Goal: Communication & Community: Answer question/provide support

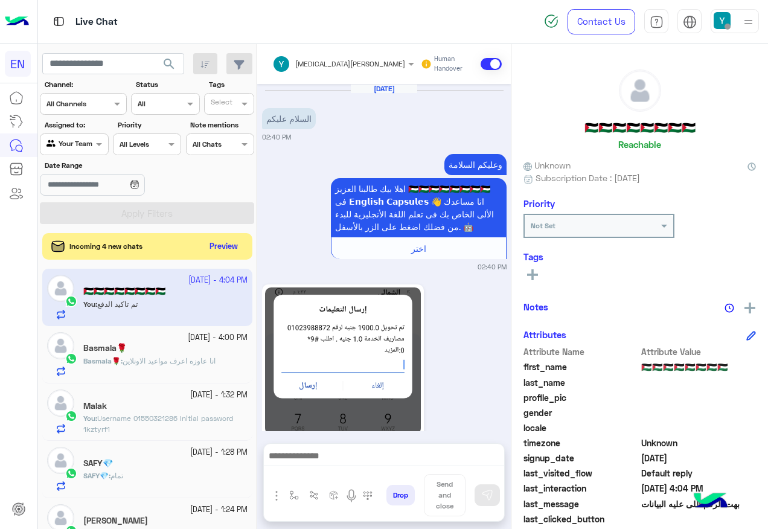
scroll to position [121, 0]
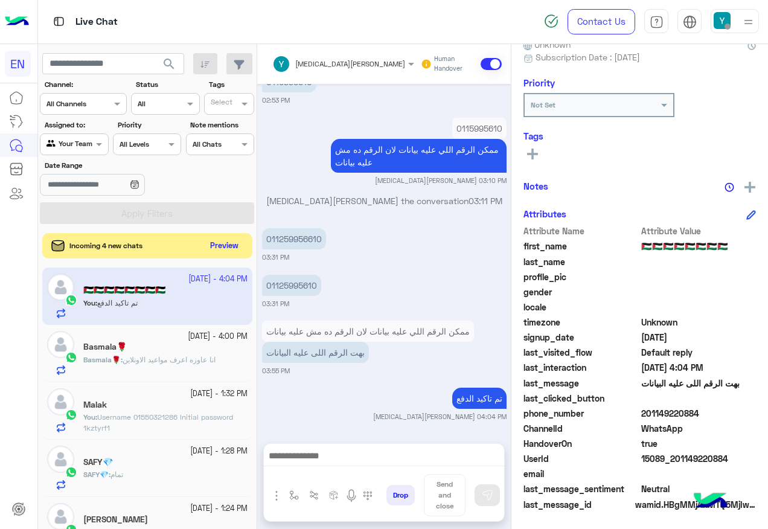
click at [214, 240] on button "Preview" at bounding box center [224, 246] width 37 height 16
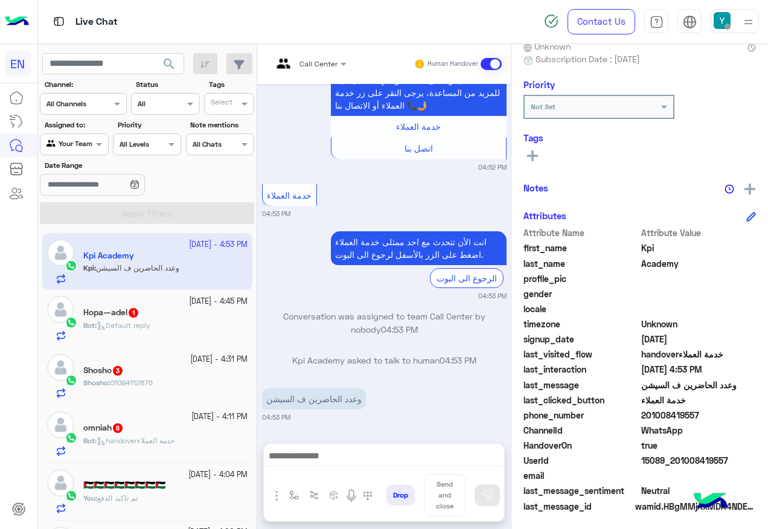
scroll to position [121, 0]
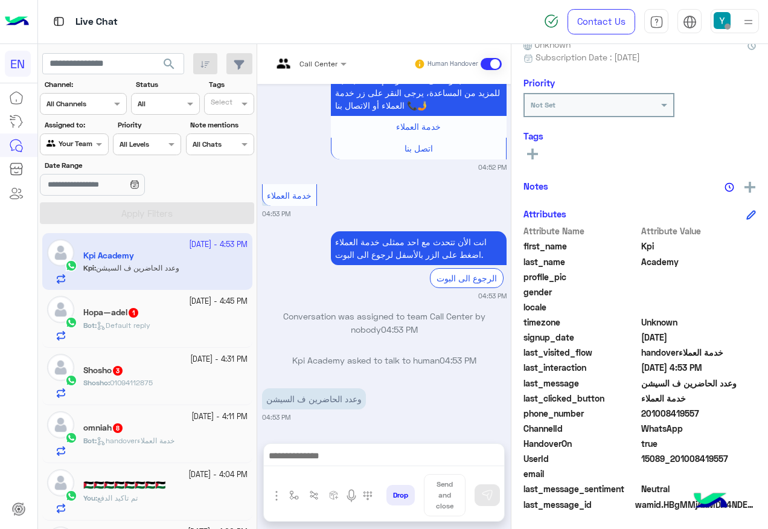
click at [319, 59] on div at bounding box center [309, 61] width 86 height 11
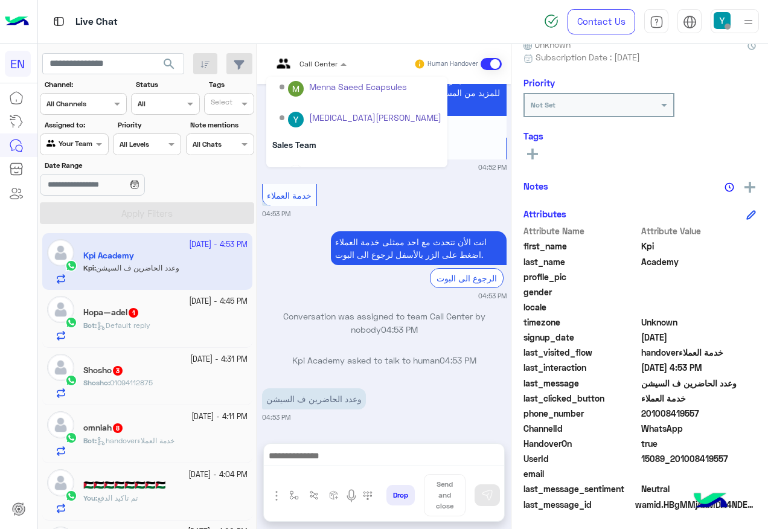
scroll to position [200, 0]
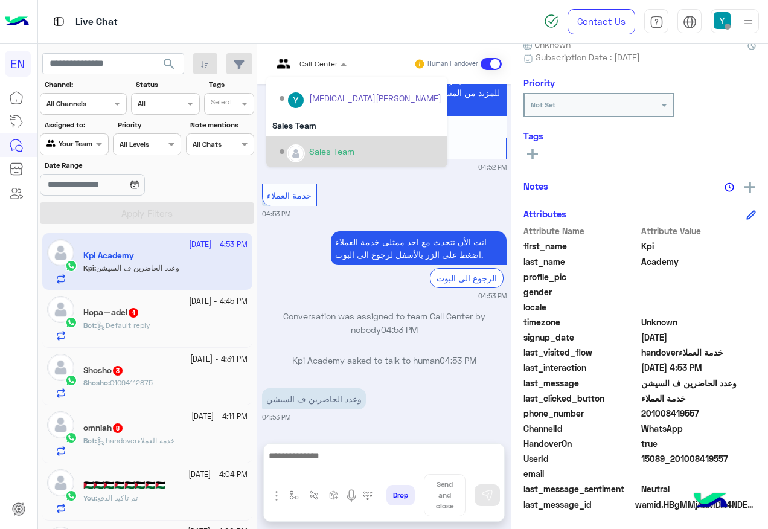
click at [327, 138] on div "Sales Team" at bounding box center [356, 151] width 181 height 31
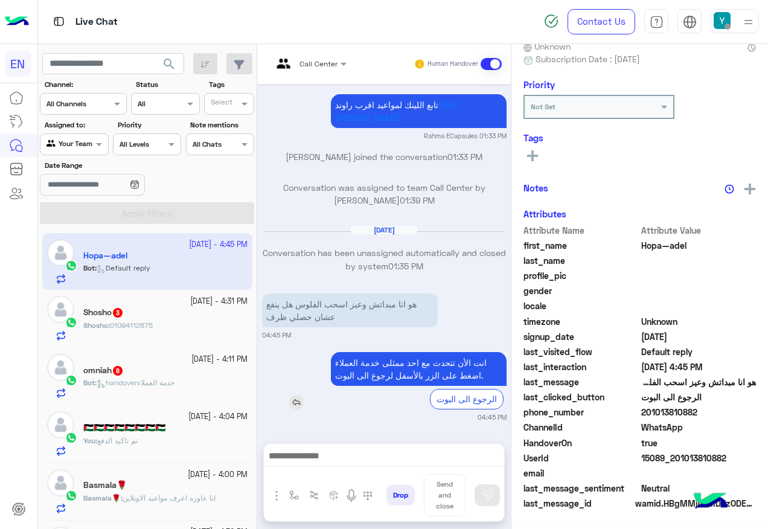
scroll to position [121, 0]
click at [200, 316] on div "Shosho 3" at bounding box center [165, 313] width 164 height 13
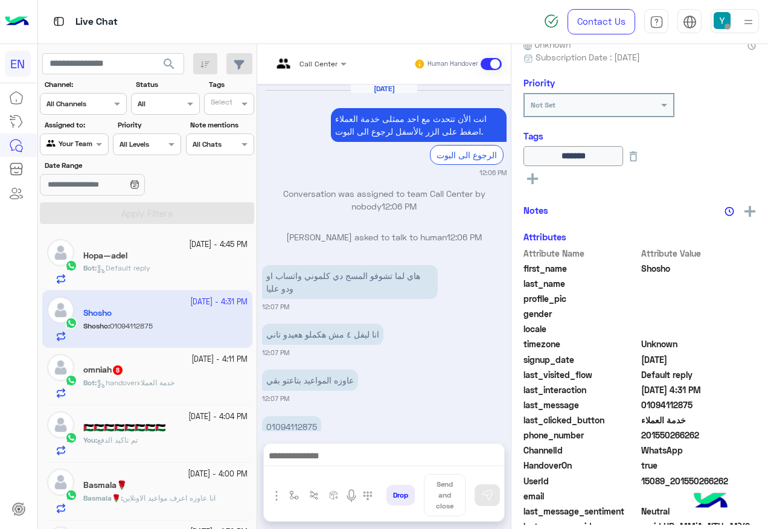
scroll to position [786, 0]
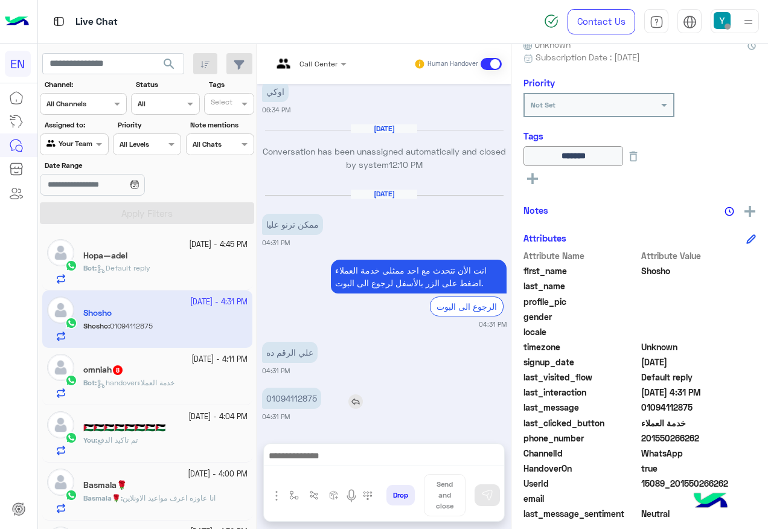
click at [295, 399] on p "01094112875" at bounding box center [291, 398] width 59 height 21
drag, startPoint x: 295, startPoint y: 399, endPoint x: 396, endPoint y: 438, distance: 108.2
click at [396, 445] on div at bounding box center [384, 459] width 240 height 30
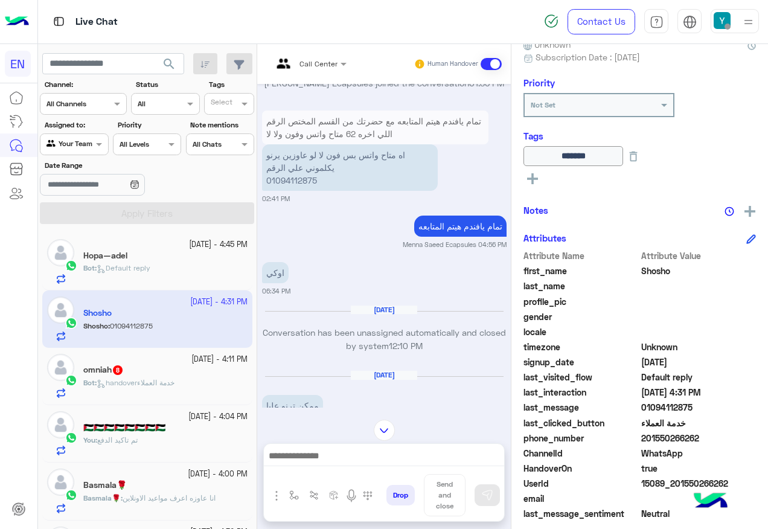
scroll to position [786, 0]
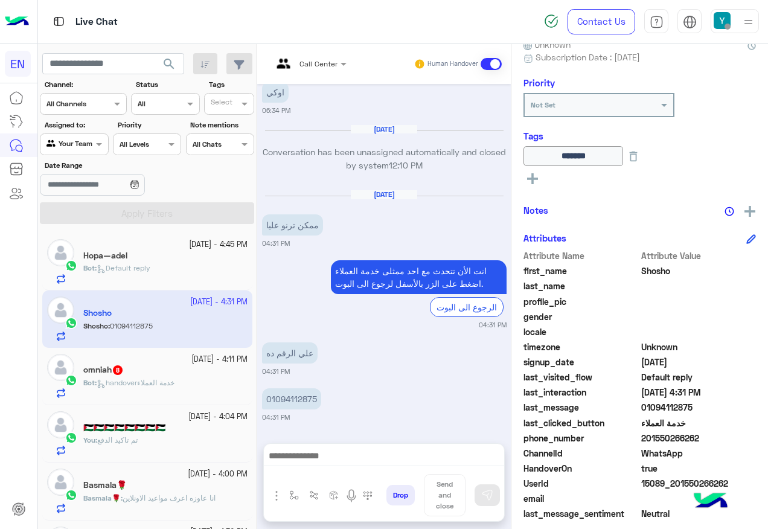
drag, startPoint x: 644, startPoint y: 436, endPoint x: 712, endPoint y: 435, distance: 68.2
click at [712, 435] on span "201550266262" at bounding box center [698, 438] width 115 height 13
copy span "01550266262"
click at [214, 367] on div "omniah 8" at bounding box center [165, 371] width 164 height 13
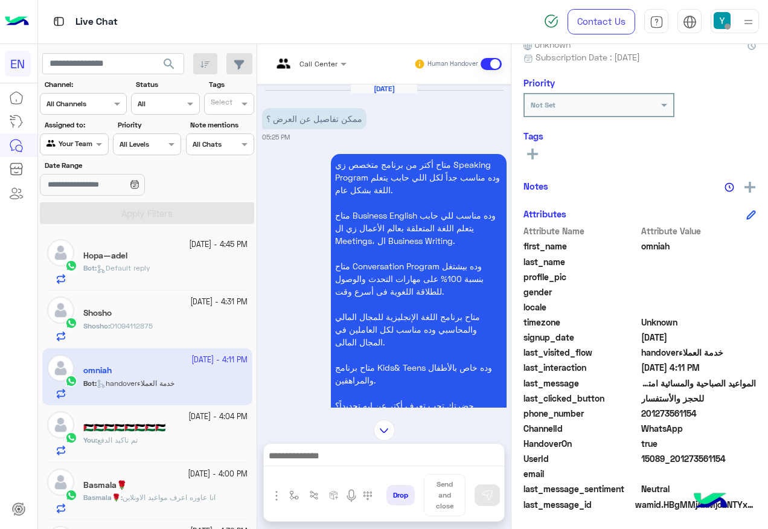
scroll to position [1603, 0]
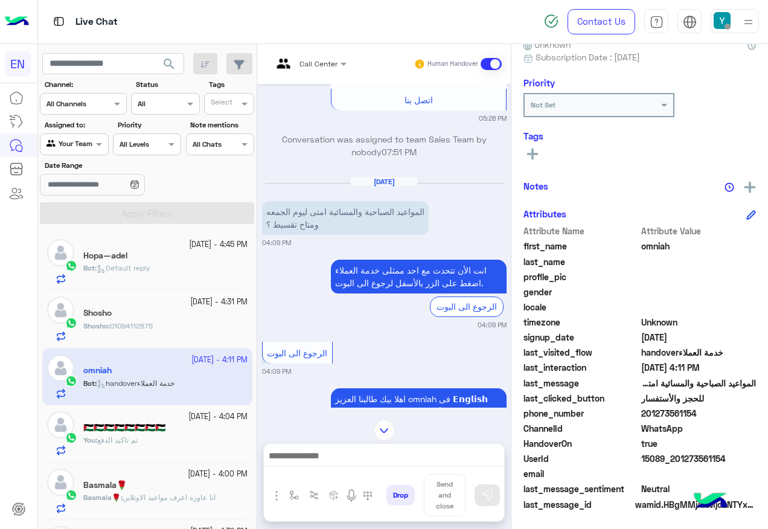
click at [329, 68] on div "Call Center" at bounding box center [301, 64] width 71 height 29
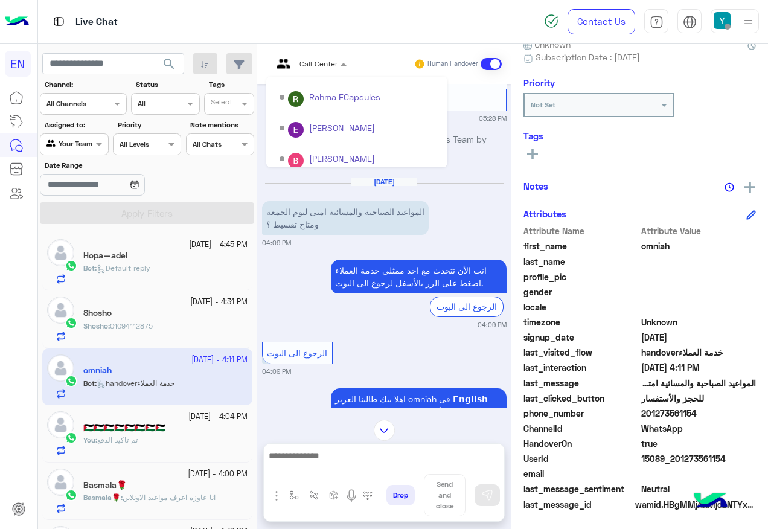
scroll to position [200, 0]
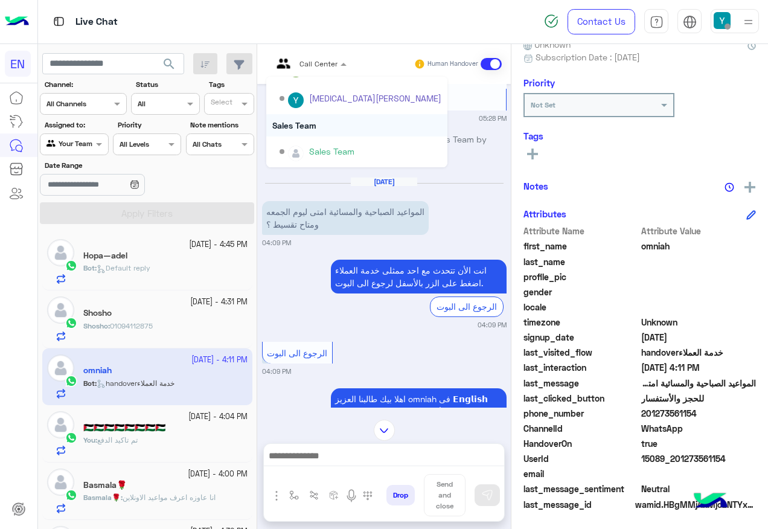
click at [331, 133] on div "Sales Team" at bounding box center [356, 125] width 181 height 22
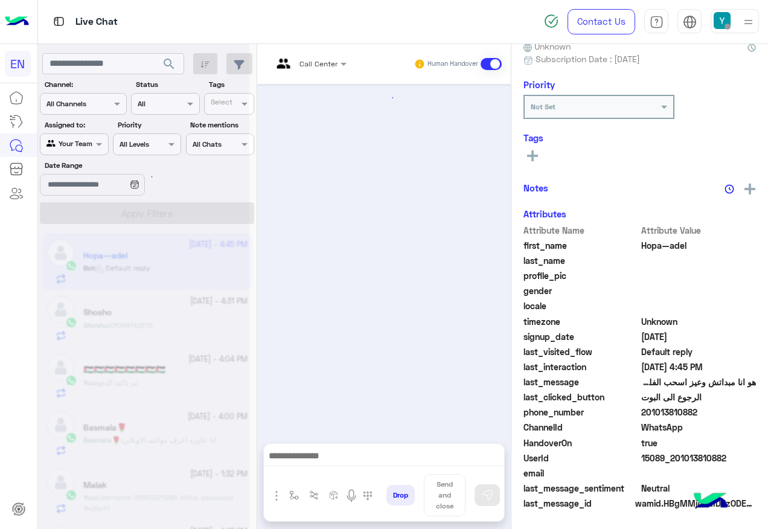
scroll to position [828, 0]
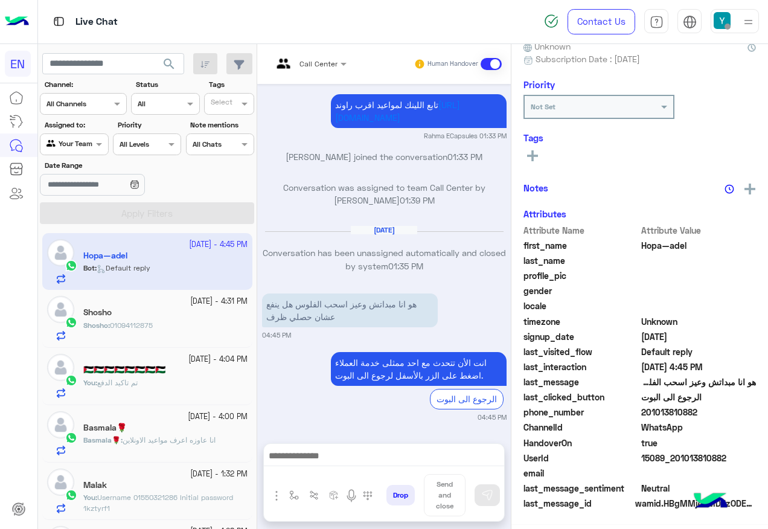
click at [71, 363] on img at bounding box center [60, 367] width 27 height 27
